Goal: Task Accomplishment & Management: Use online tool/utility

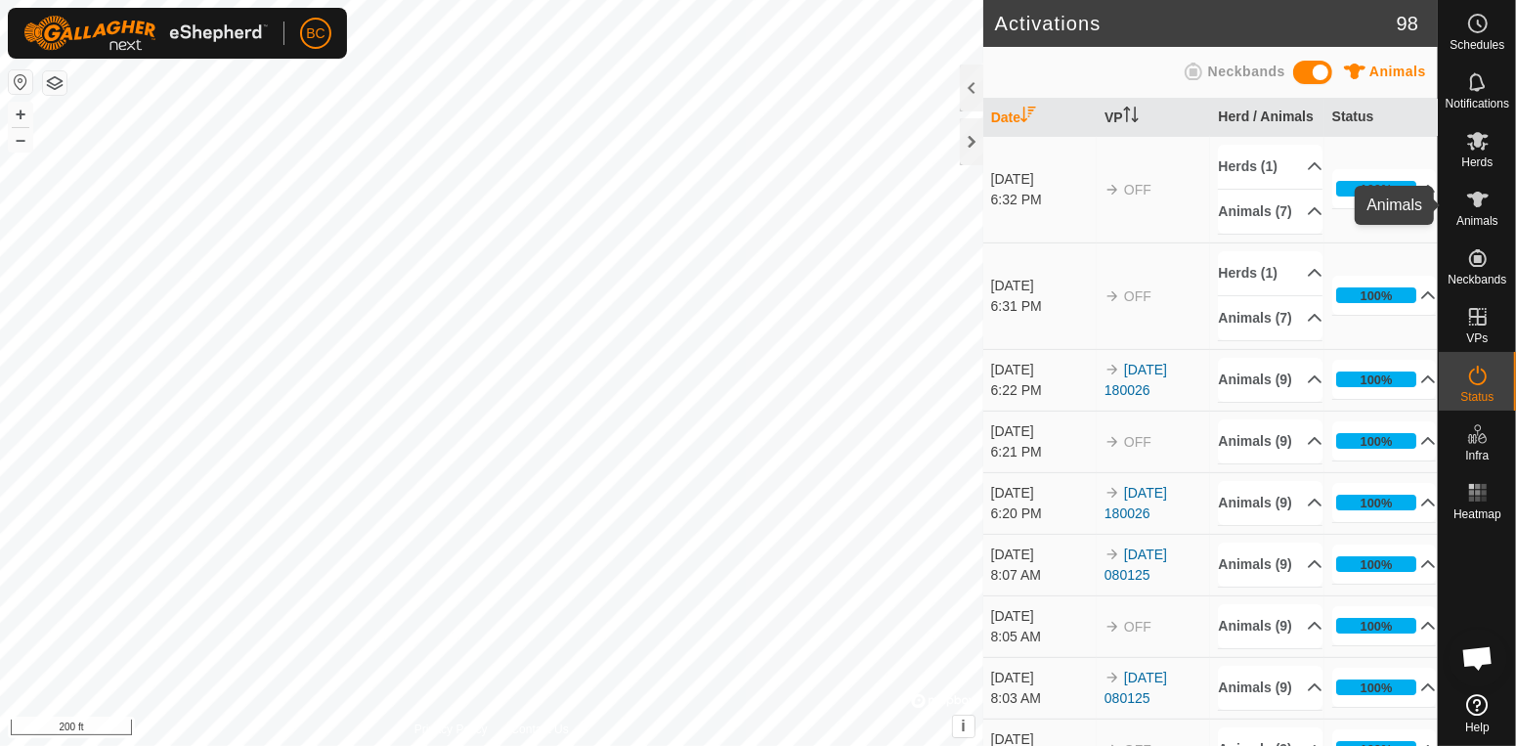
click at [1485, 205] on icon at bounding box center [1477, 199] width 23 height 23
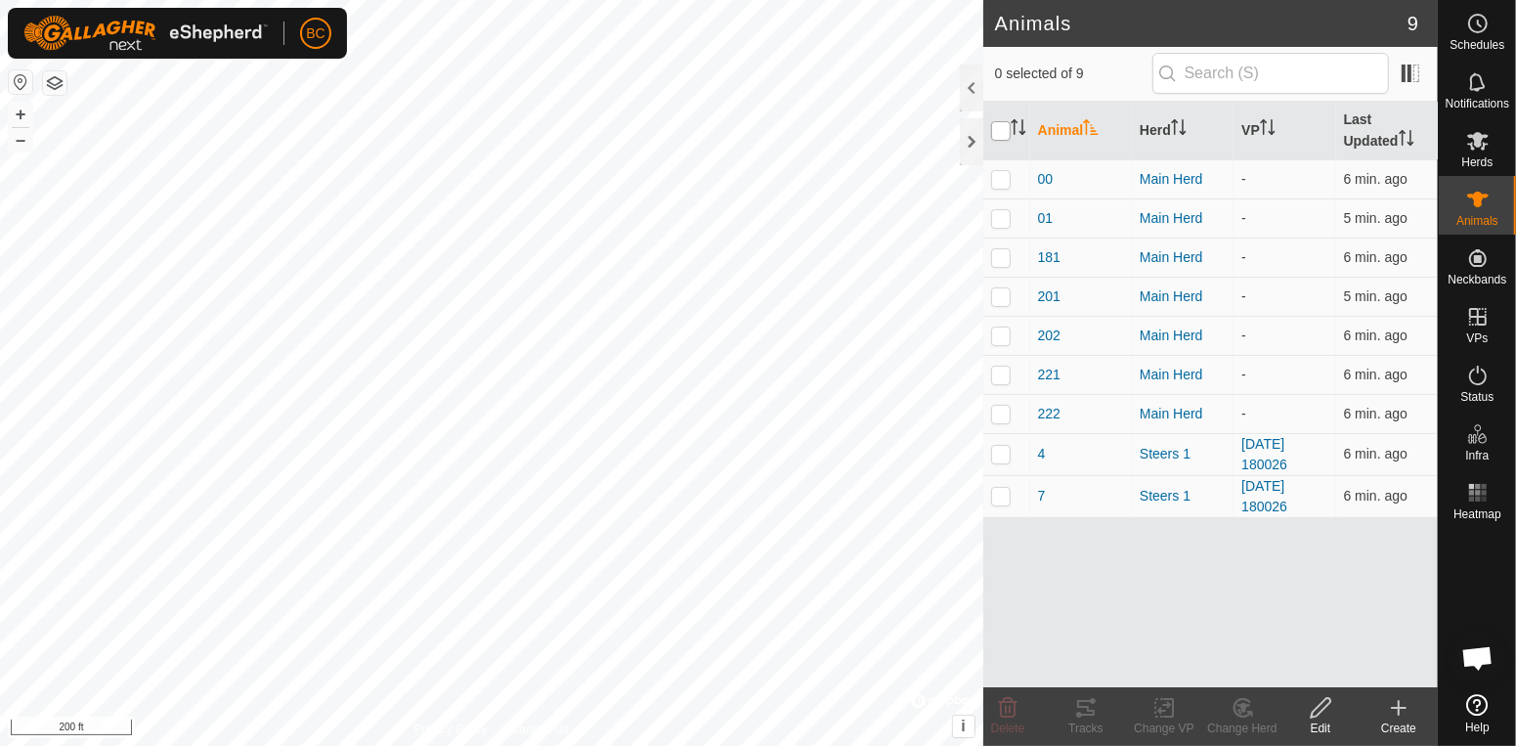
click at [997, 131] on input "checkbox" at bounding box center [1001, 131] width 20 height 20
checkbox input "true"
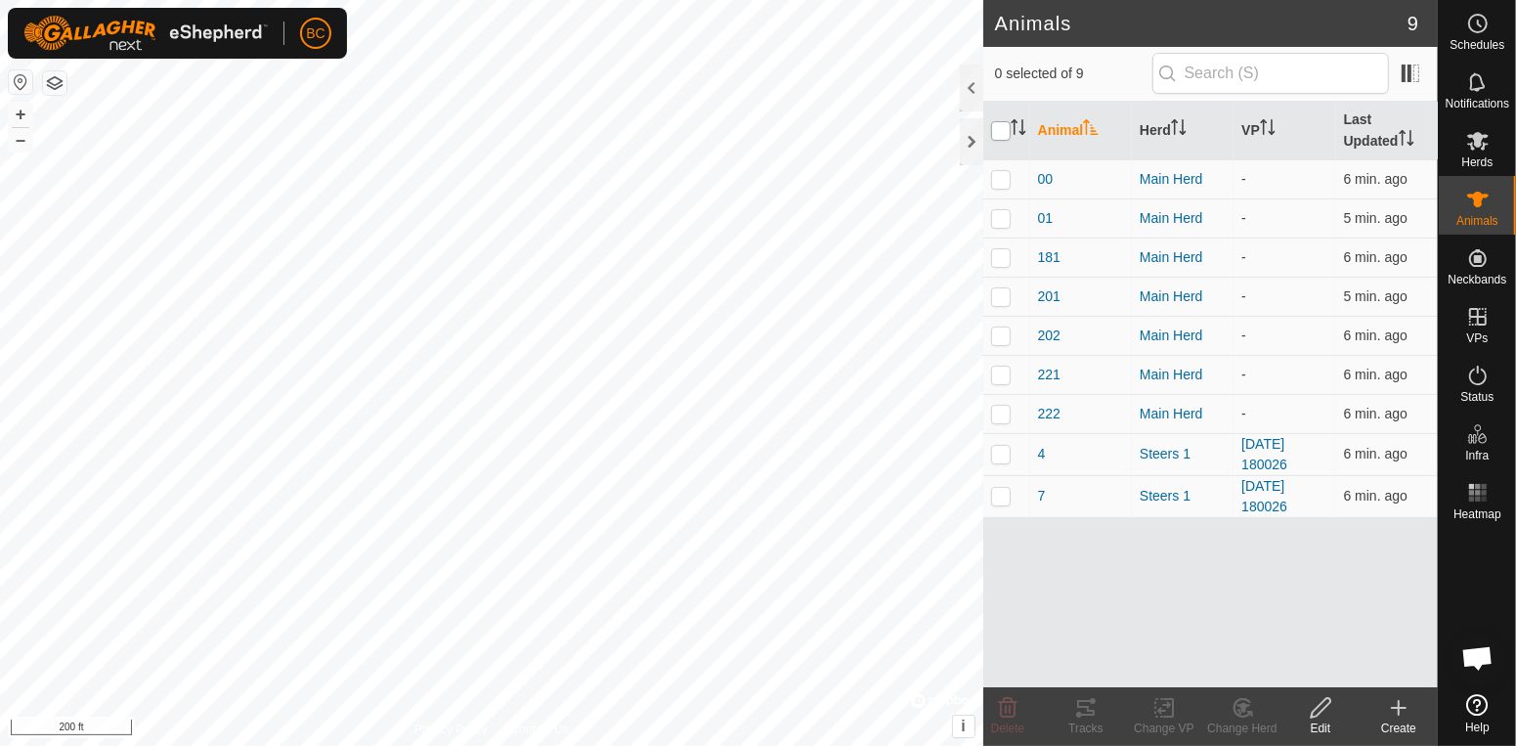
checkbox input "true"
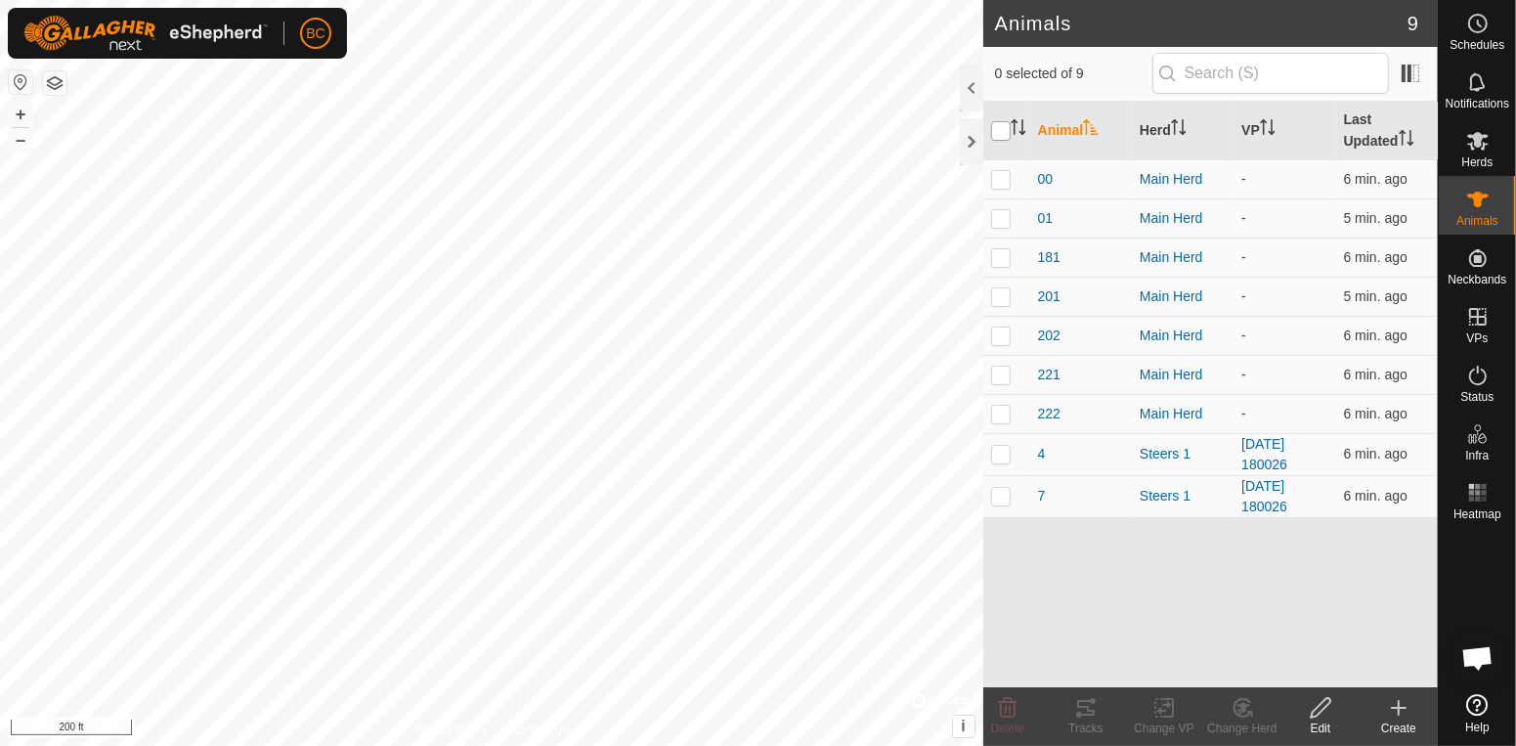
checkbox input "true"
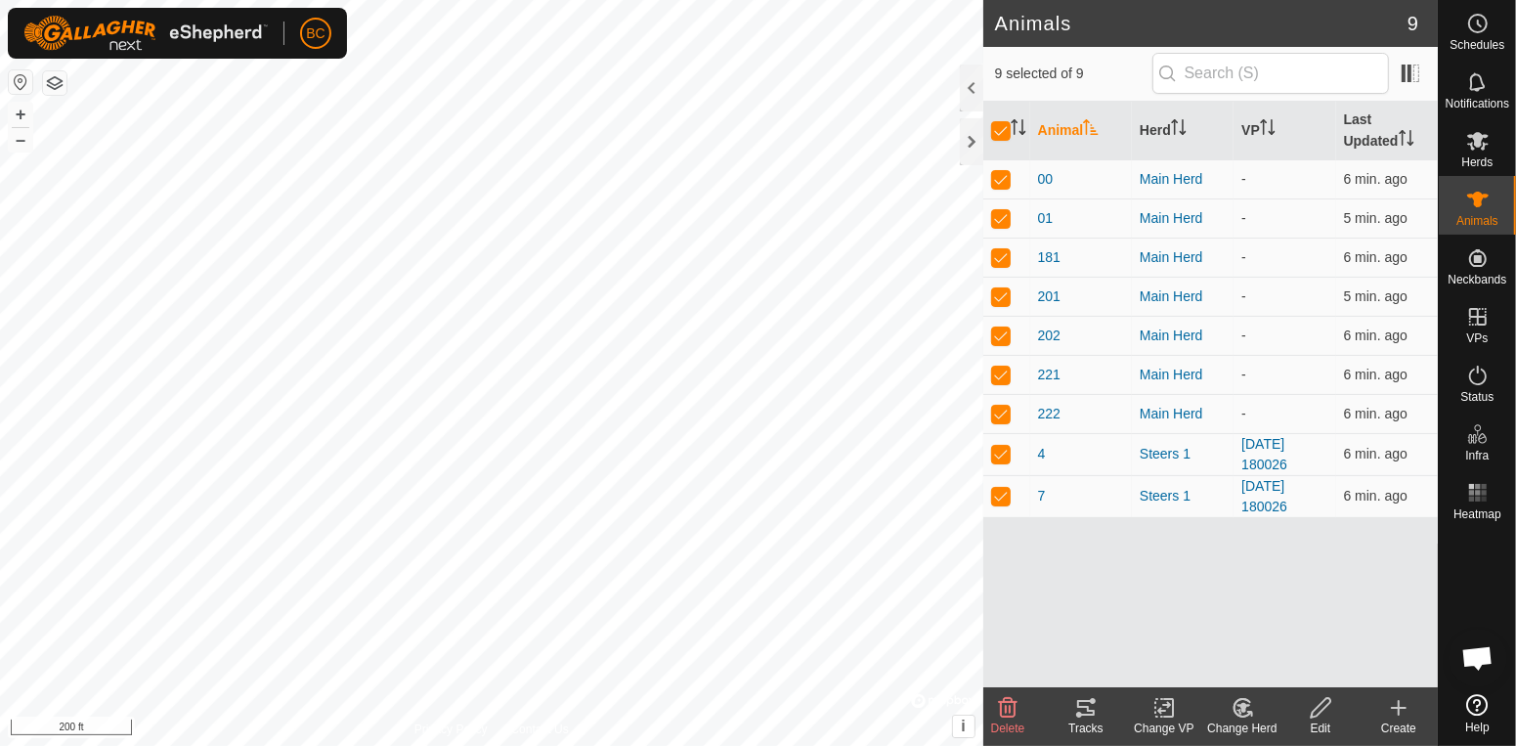
click at [1161, 712] on icon at bounding box center [1164, 707] width 24 height 23
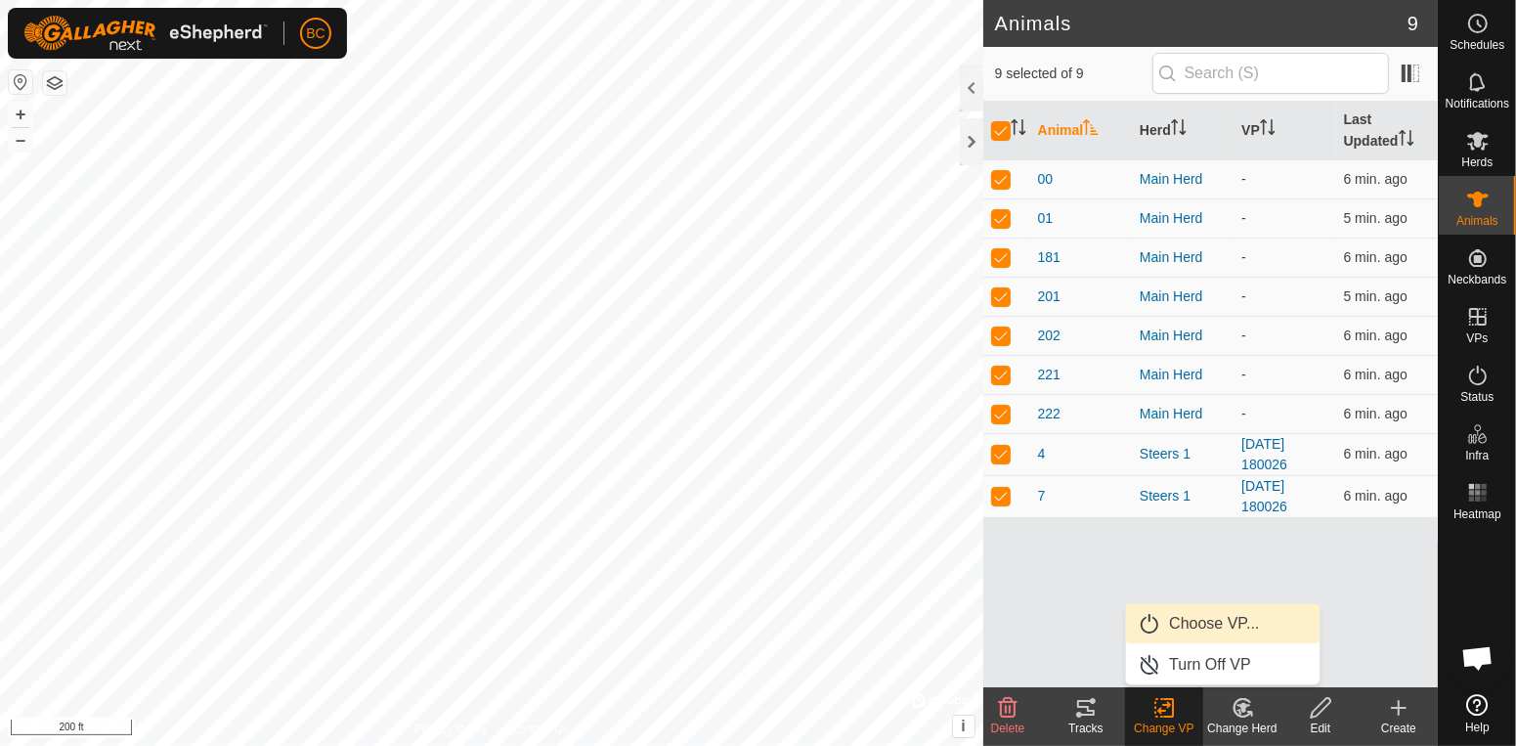
click at [1176, 622] on link "Choose VP..." at bounding box center [1222, 623] width 193 height 39
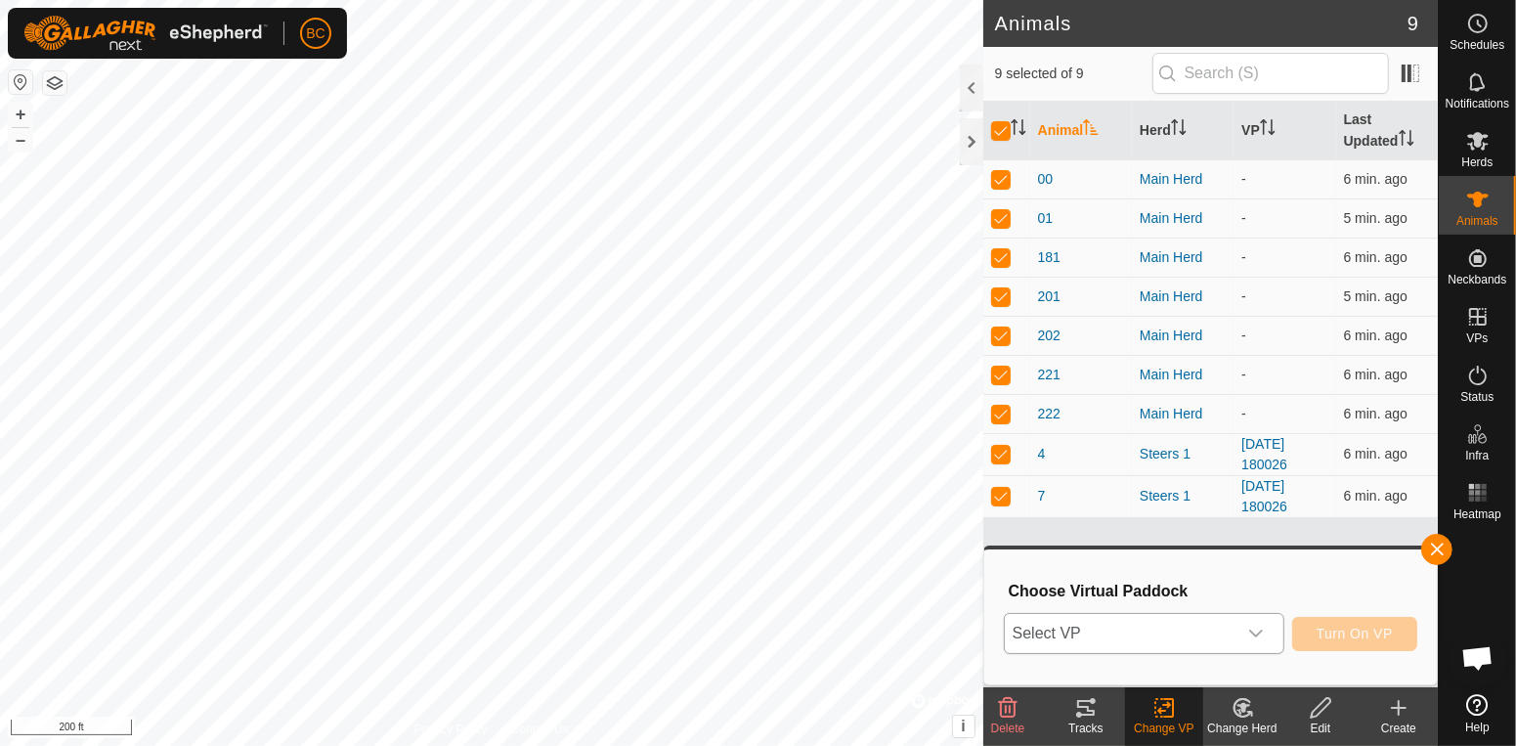
click at [1260, 632] on icon "dropdown trigger" at bounding box center [1256, 633] width 16 height 16
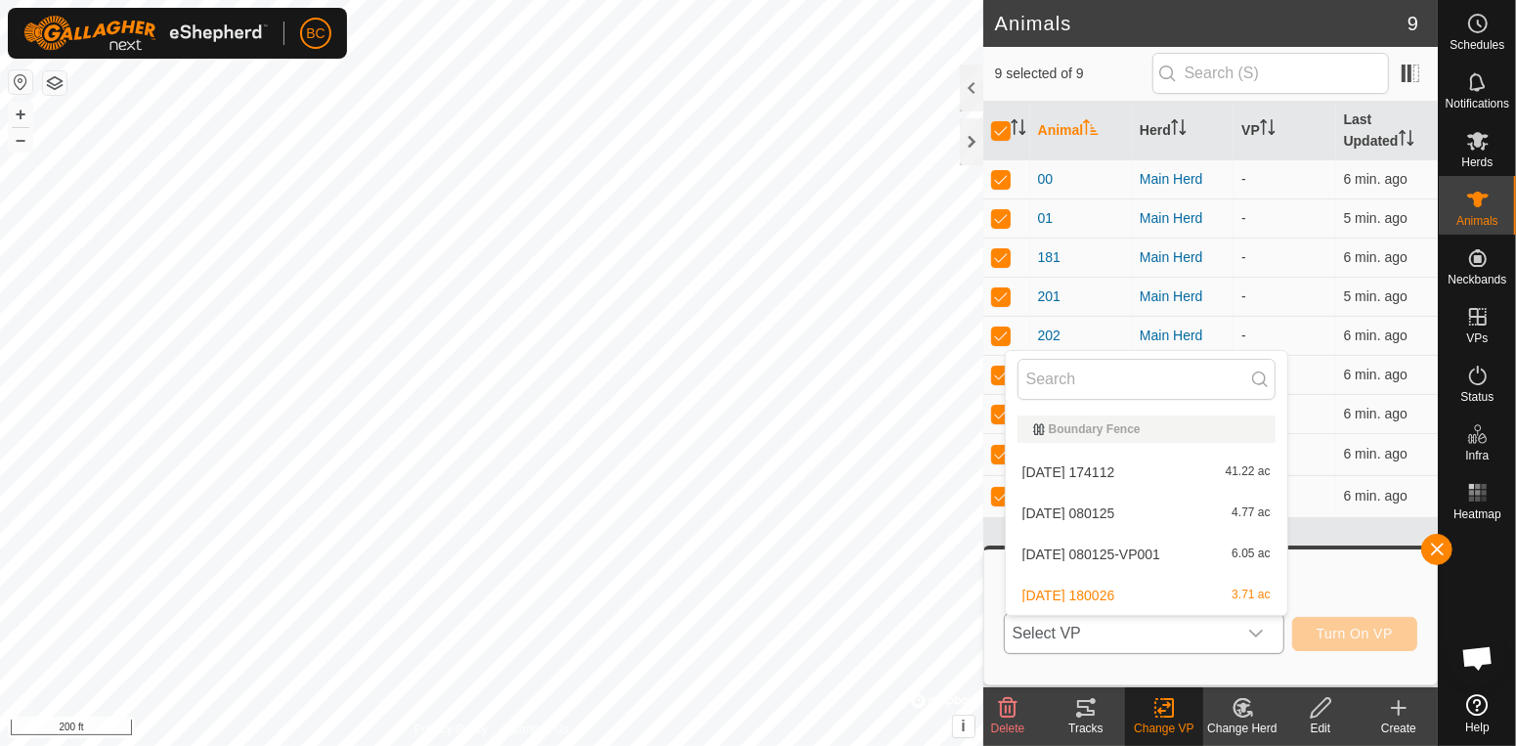
click at [1247, 596] on li "[DATE] 180026 3.71 ac" at bounding box center [1145, 595] width 281 height 39
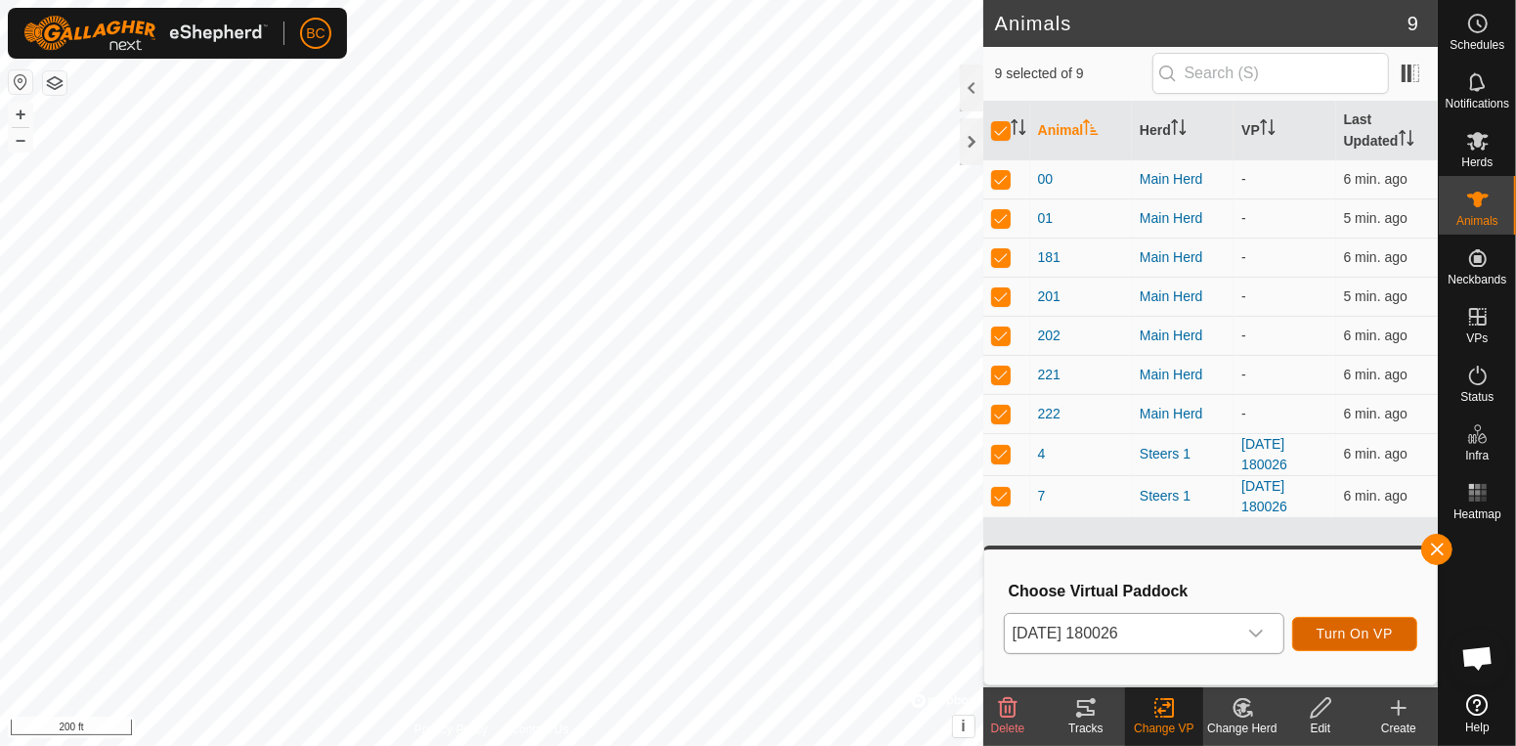
click at [1333, 637] on span "Turn On VP" at bounding box center [1354, 633] width 76 height 16
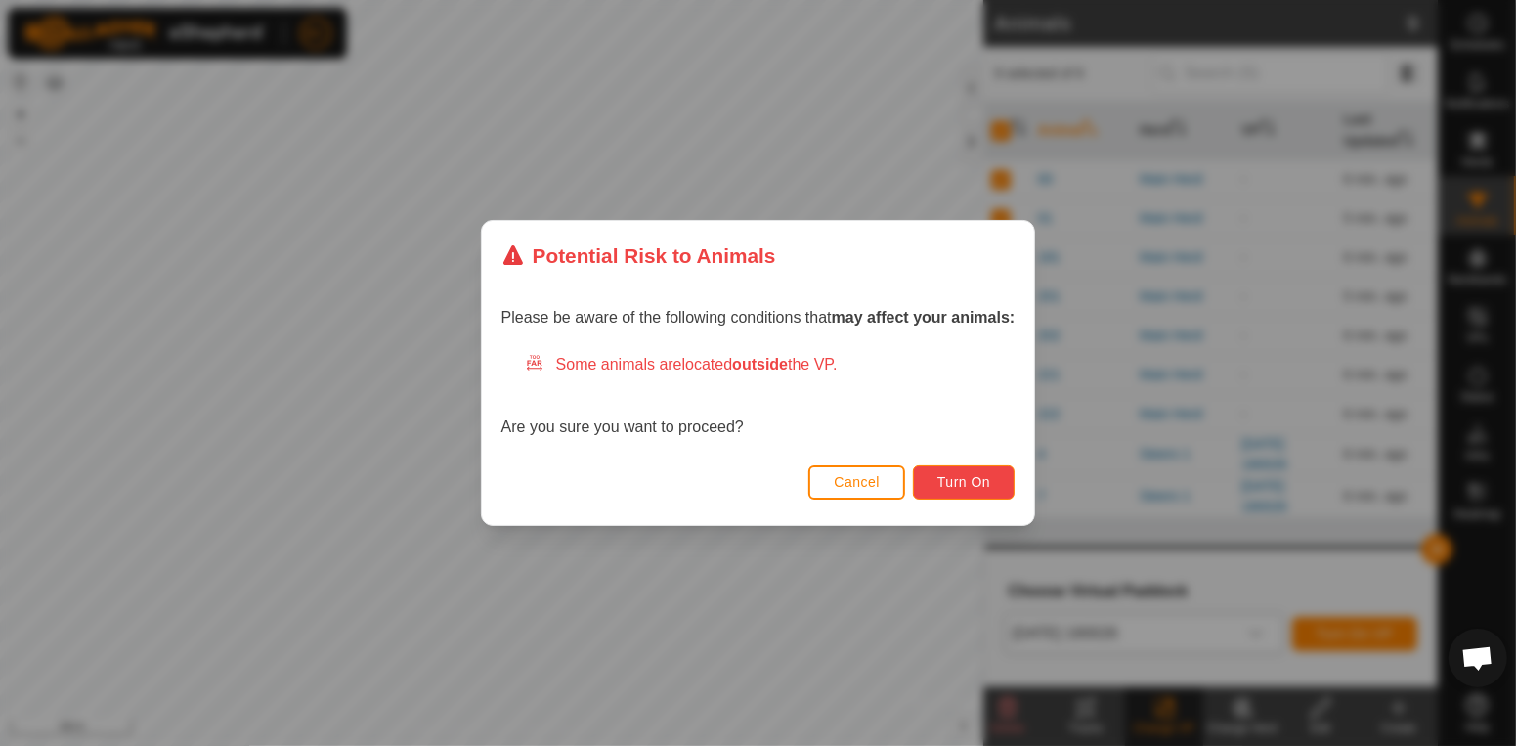
click at [970, 486] on span "Turn On" at bounding box center [963, 482] width 53 height 16
